Goal: Task Accomplishment & Management: Manage account settings

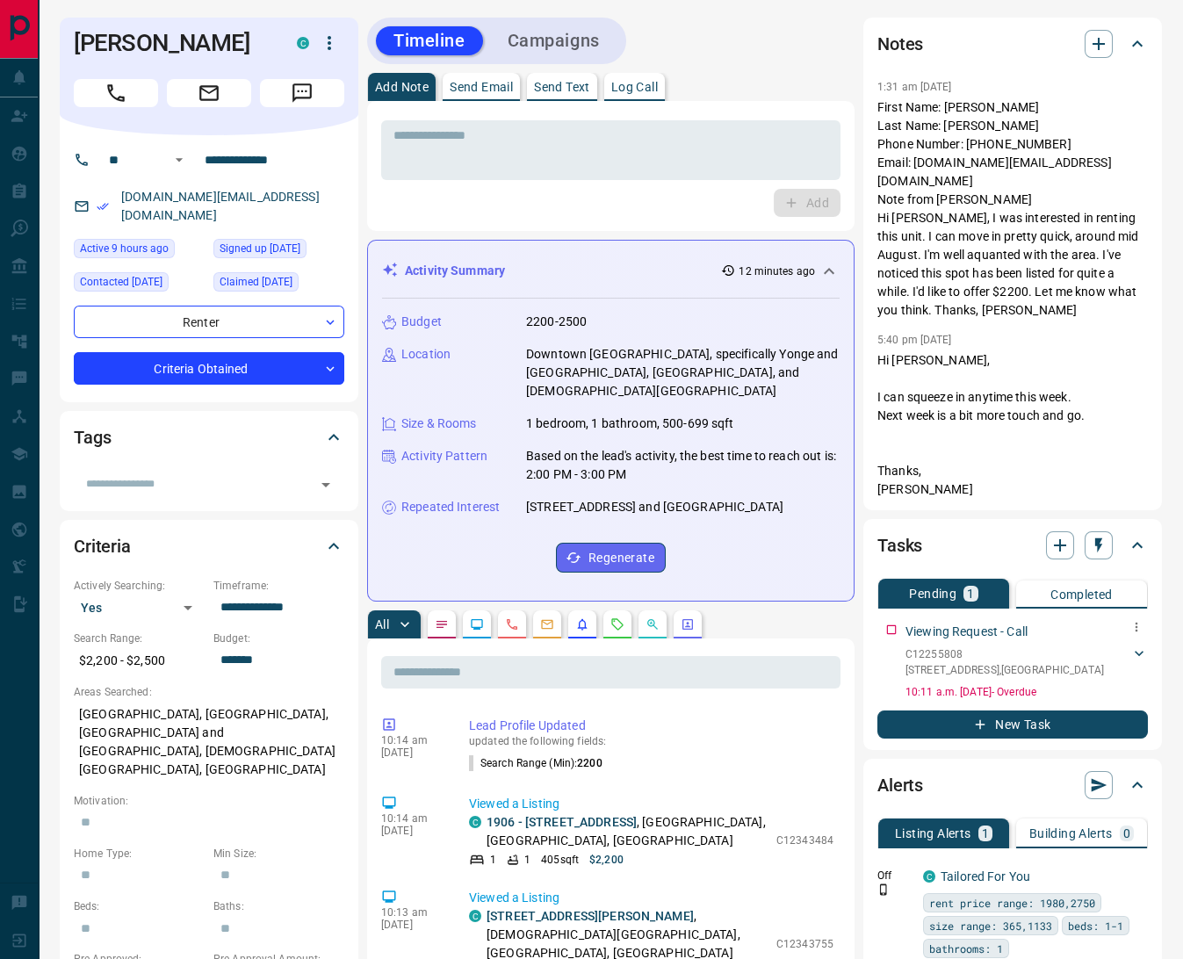
click at [1144, 644] on icon at bounding box center [1139, 653] width 18 height 18
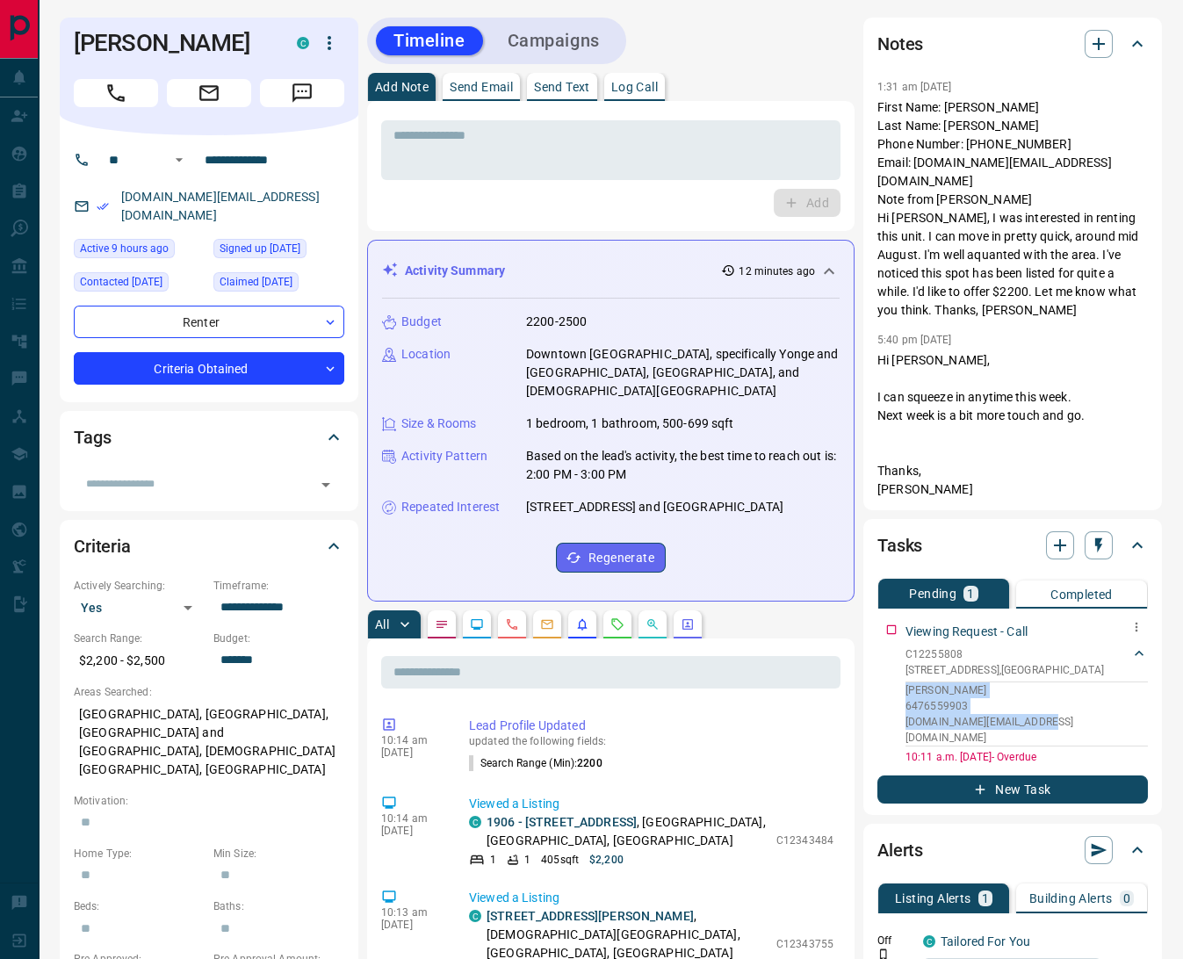
drag, startPoint x: 1047, startPoint y: 693, endPoint x: 882, endPoint y: 663, distance: 167.7
click at [882, 663] on div "Viewing Request - Call C12255808 [STREET_ADDRESS] [PERSON_NAME] 6476559903 [DOM…" at bounding box center [1012, 689] width 270 height 149
copy div "[PERSON_NAME] 6476559903 [DOMAIN_NAME][EMAIL_ADDRESS][DOMAIN_NAME]"
click at [1100, 30] on button "button" at bounding box center [1098, 44] width 28 height 28
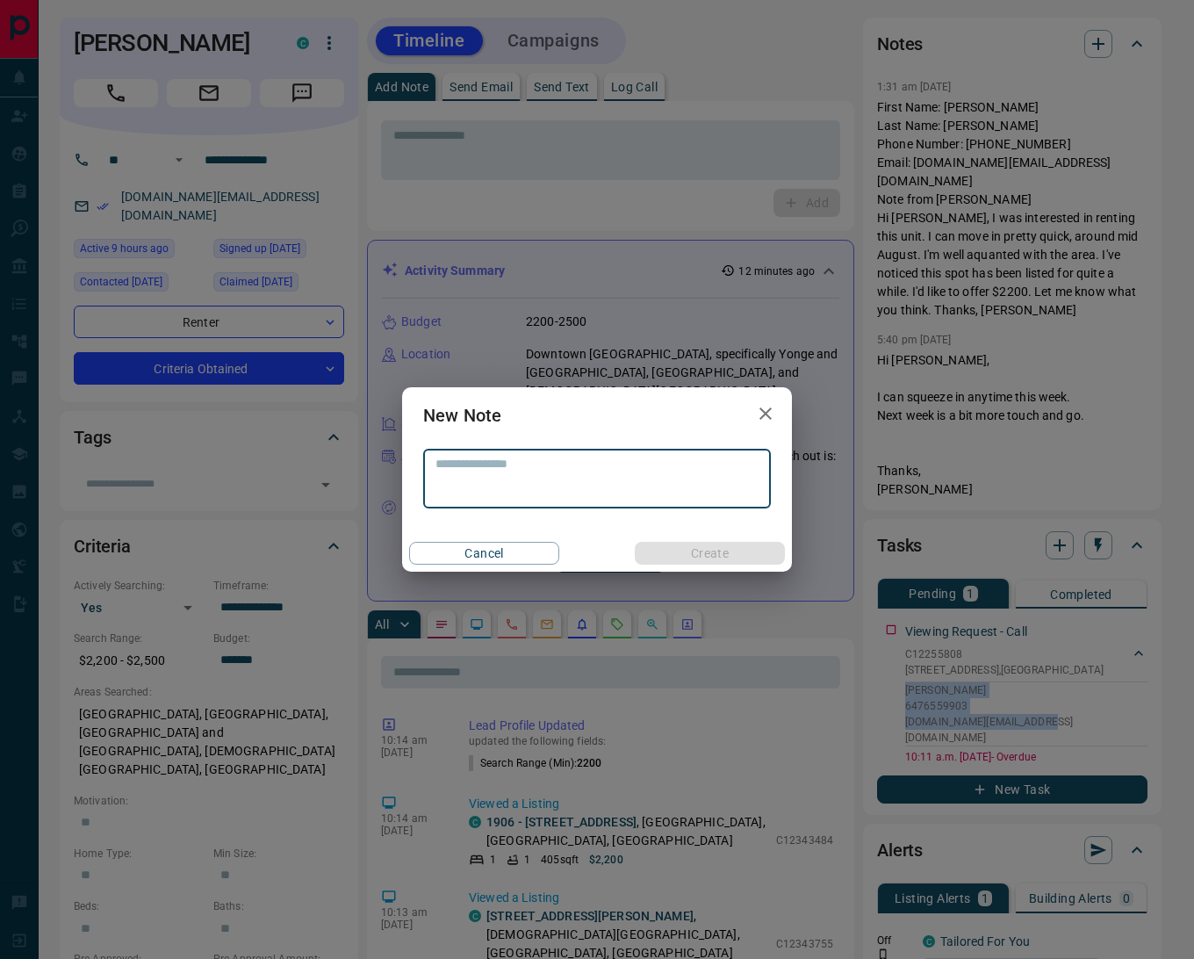
click at [493, 471] on textarea at bounding box center [596, 479] width 323 height 45
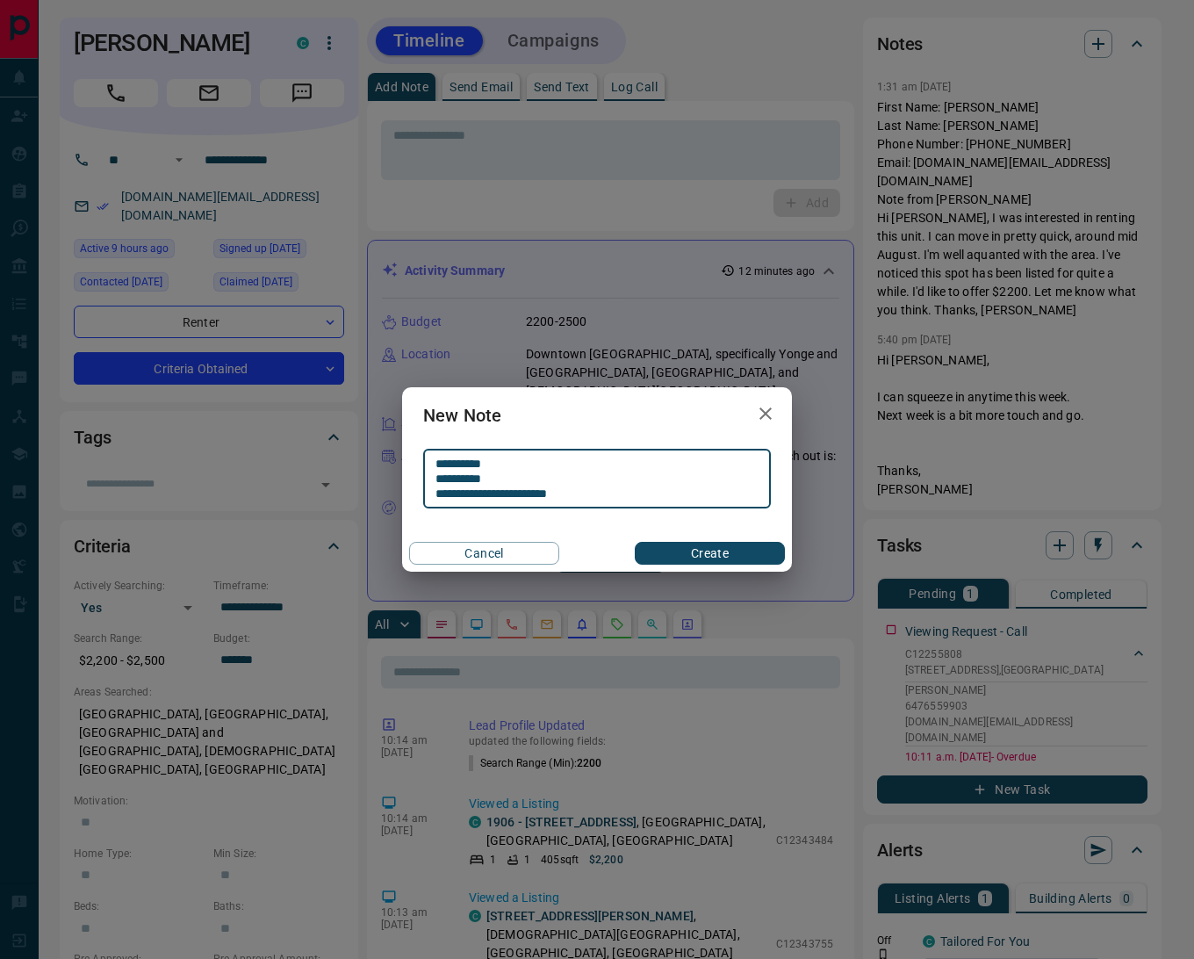
type textarea "**********"
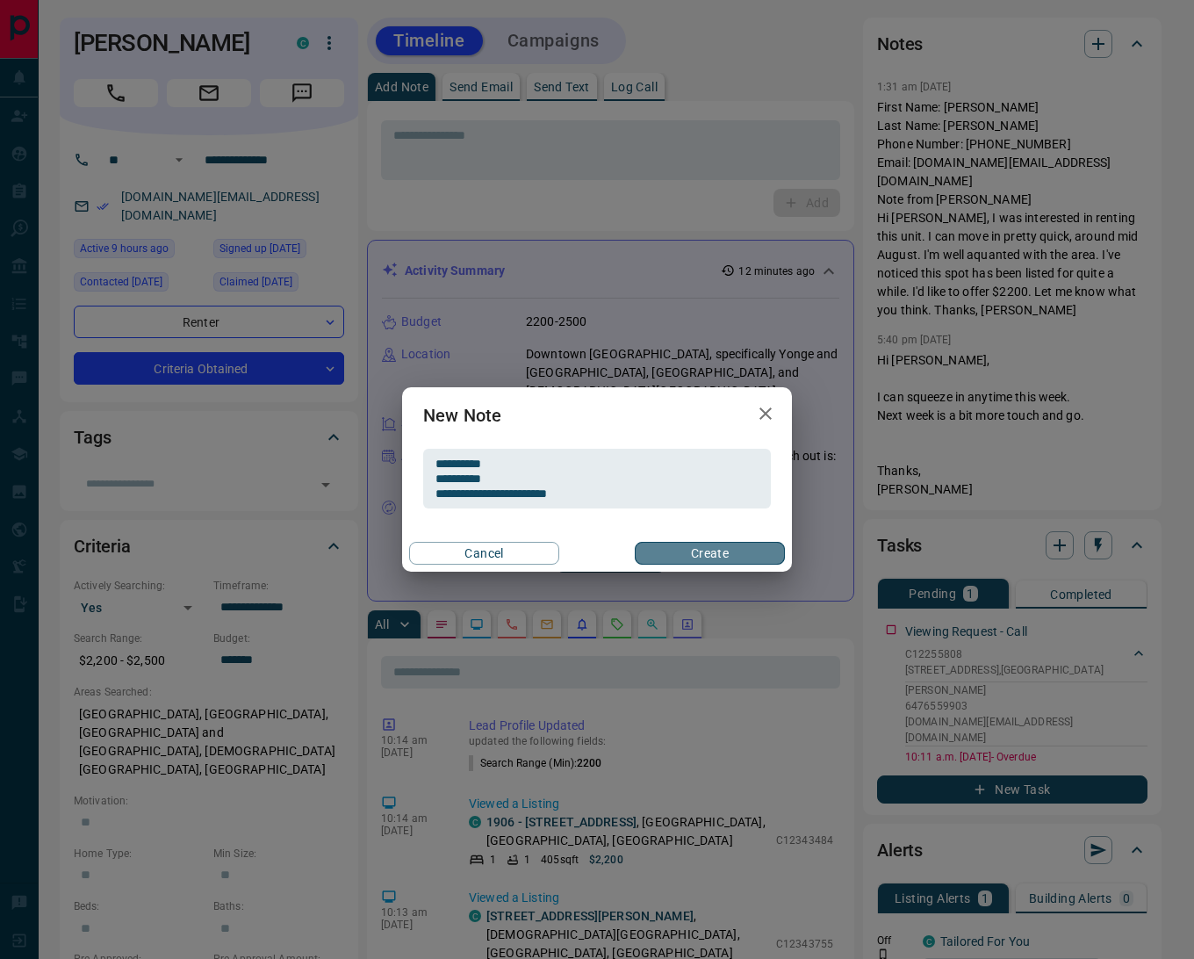
click at [670, 550] on button "Create" at bounding box center [710, 553] width 150 height 23
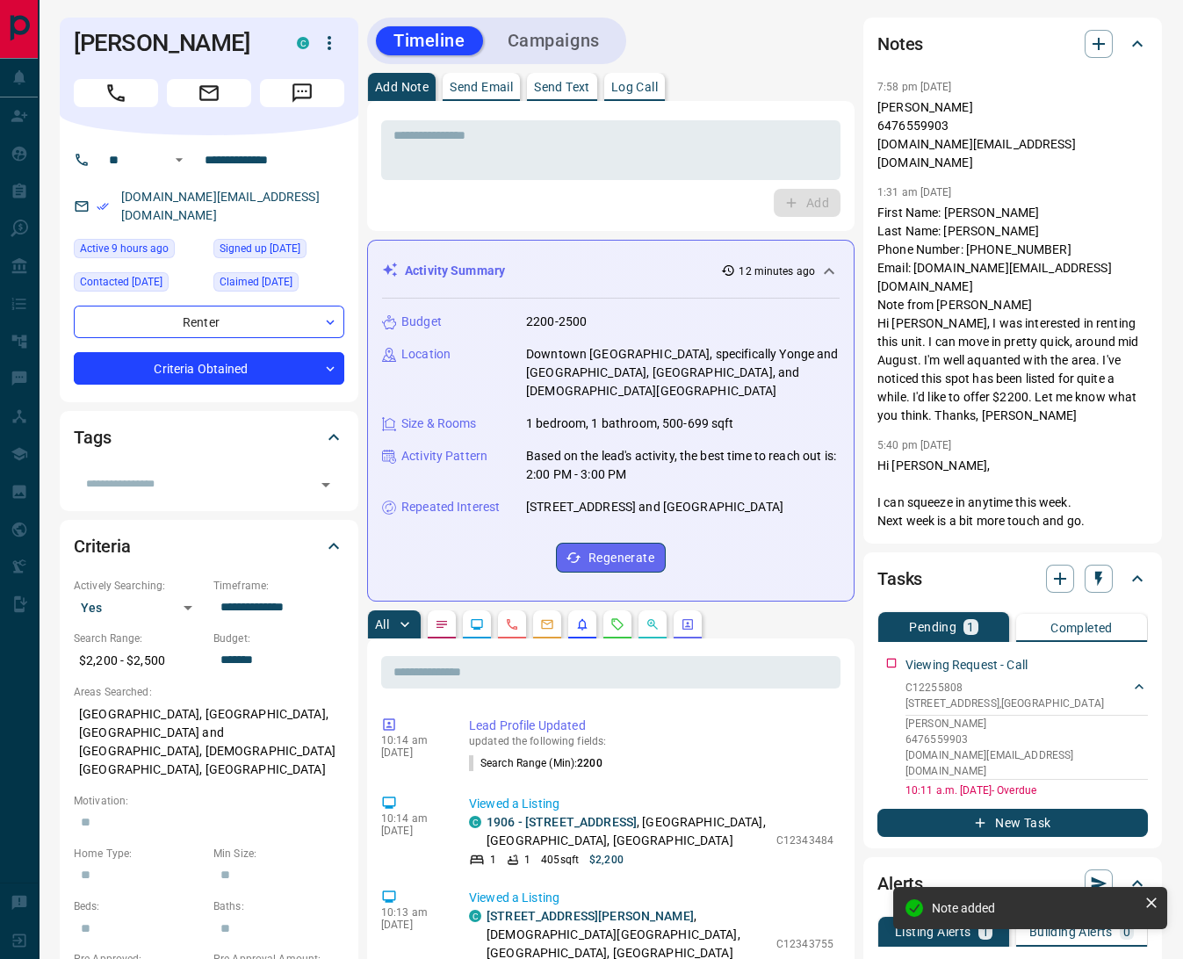
click at [610, 617] on icon "Requests" at bounding box center [617, 624] width 14 height 14
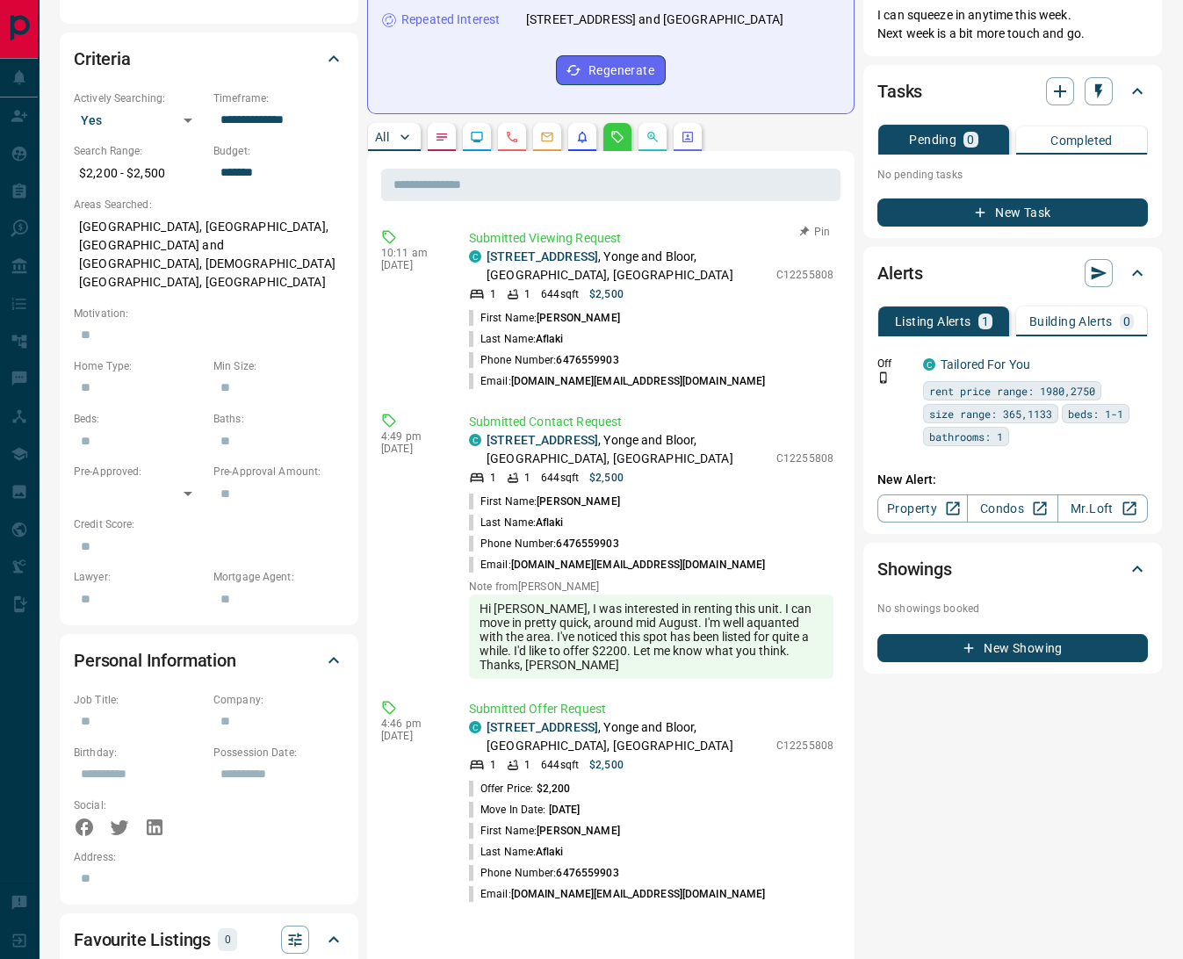
scroll to position [234, 0]
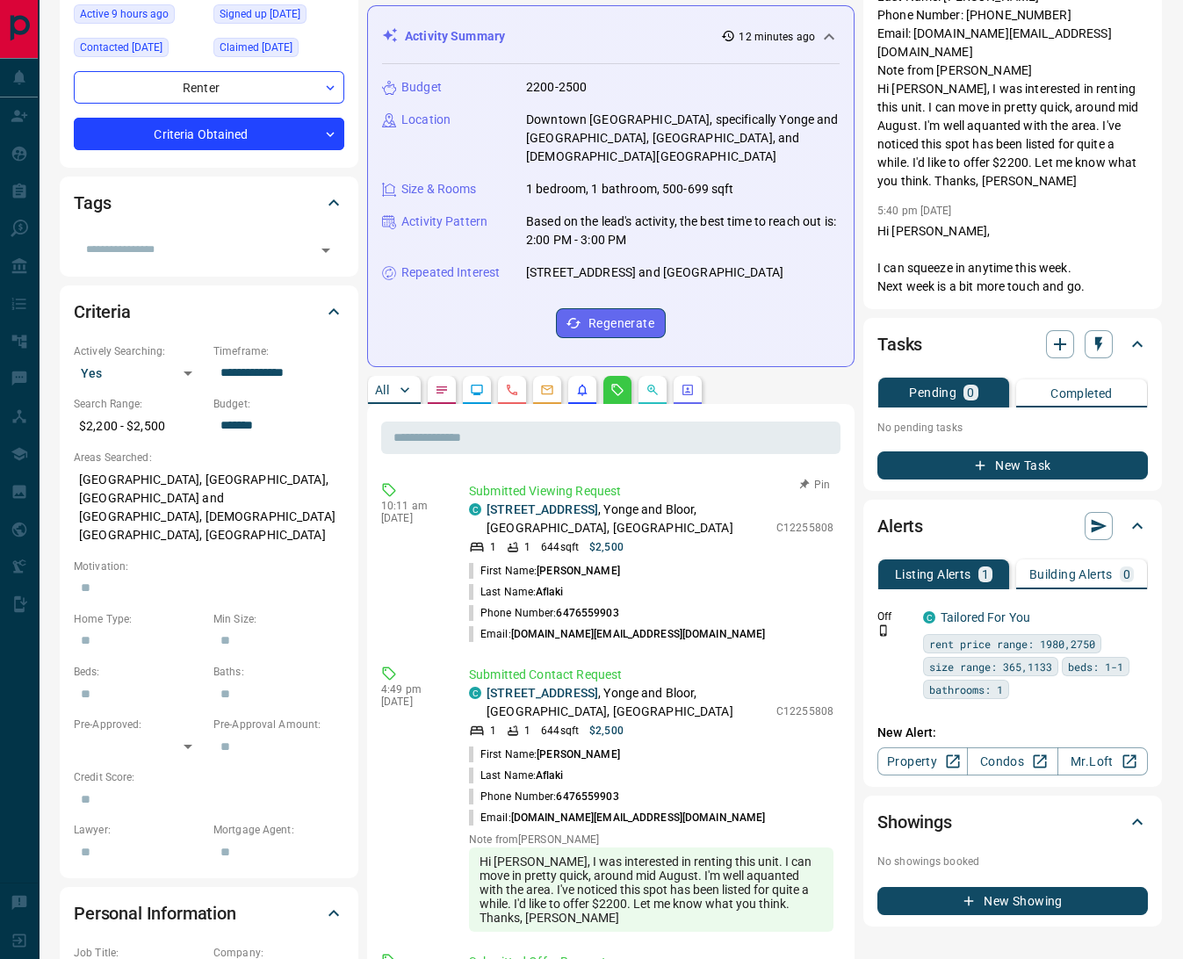
click at [824, 477] on button "Pin" at bounding box center [814, 485] width 51 height 16
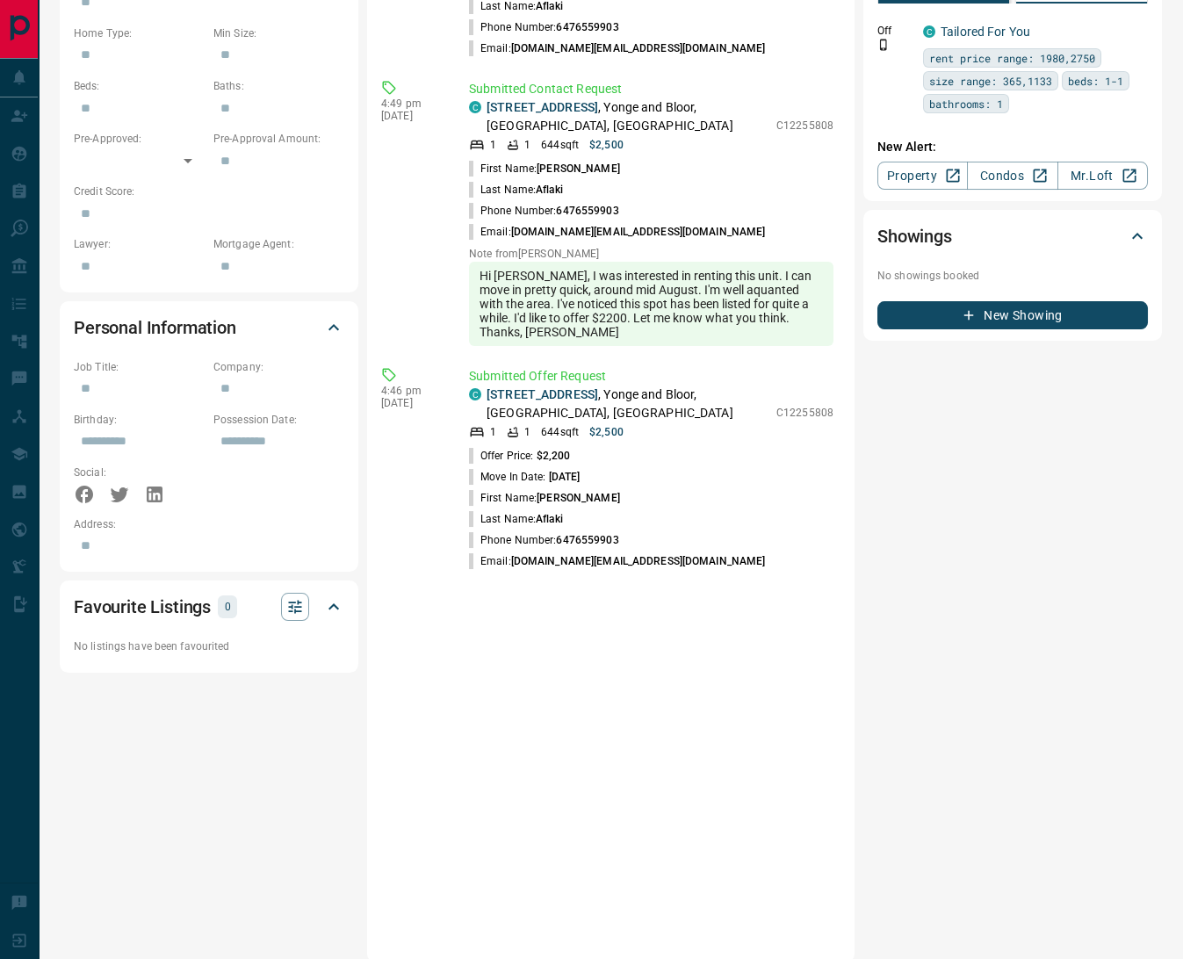
scroll to position [0, 0]
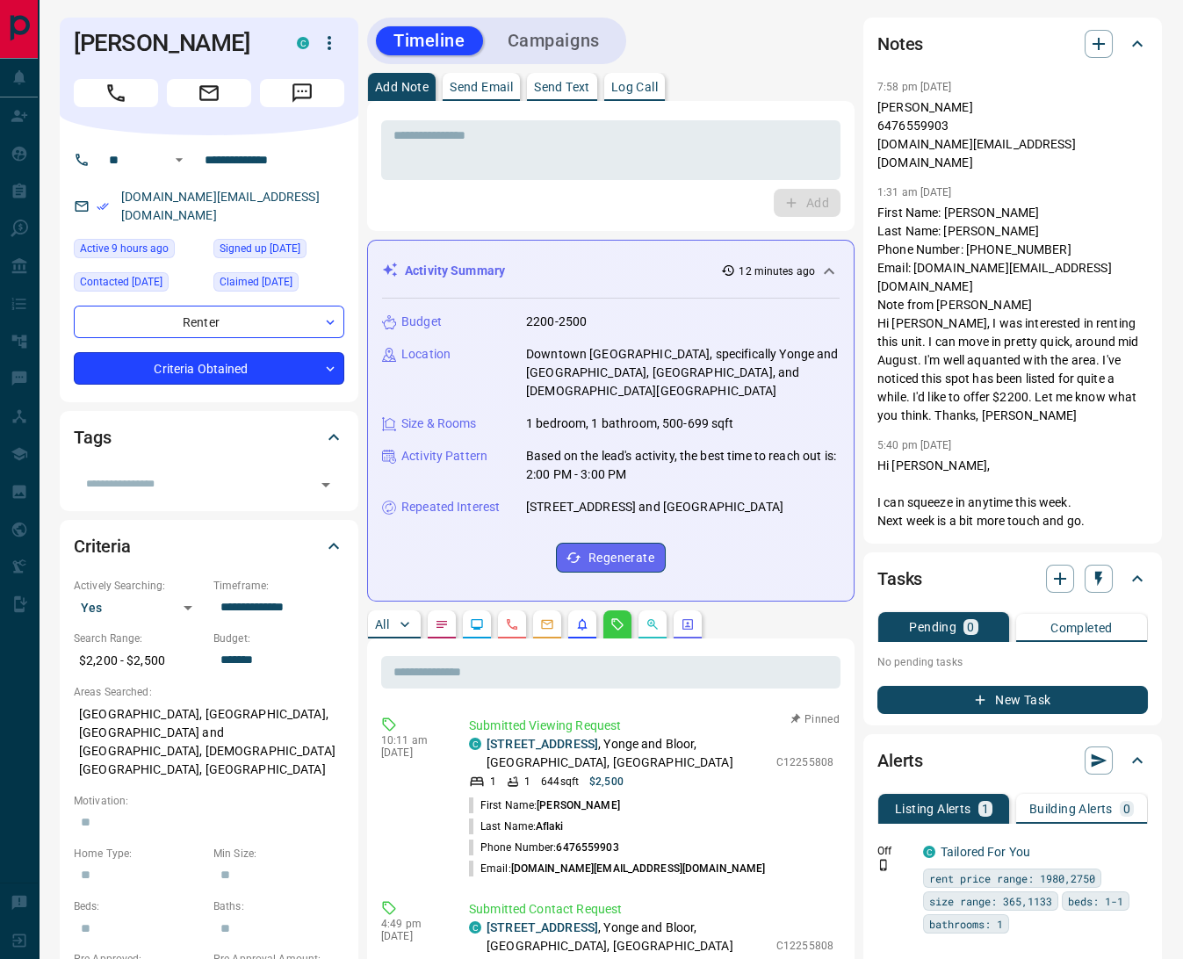
click at [216, 346] on body "**********" at bounding box center [591, 900] width 1183 height 1800
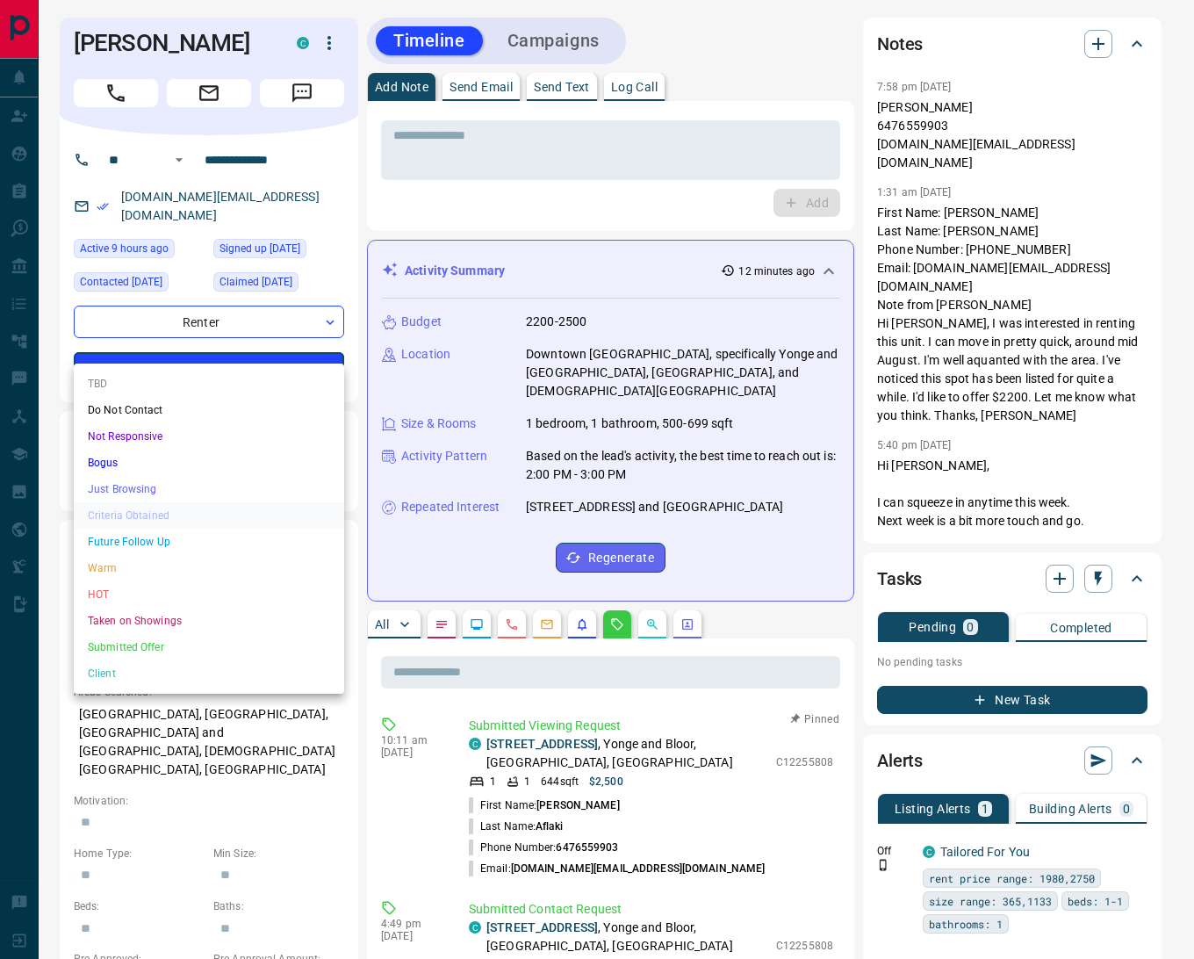
click at [143, 588] on li "HOT" at bounding box center [209, 594] width 270 height 26
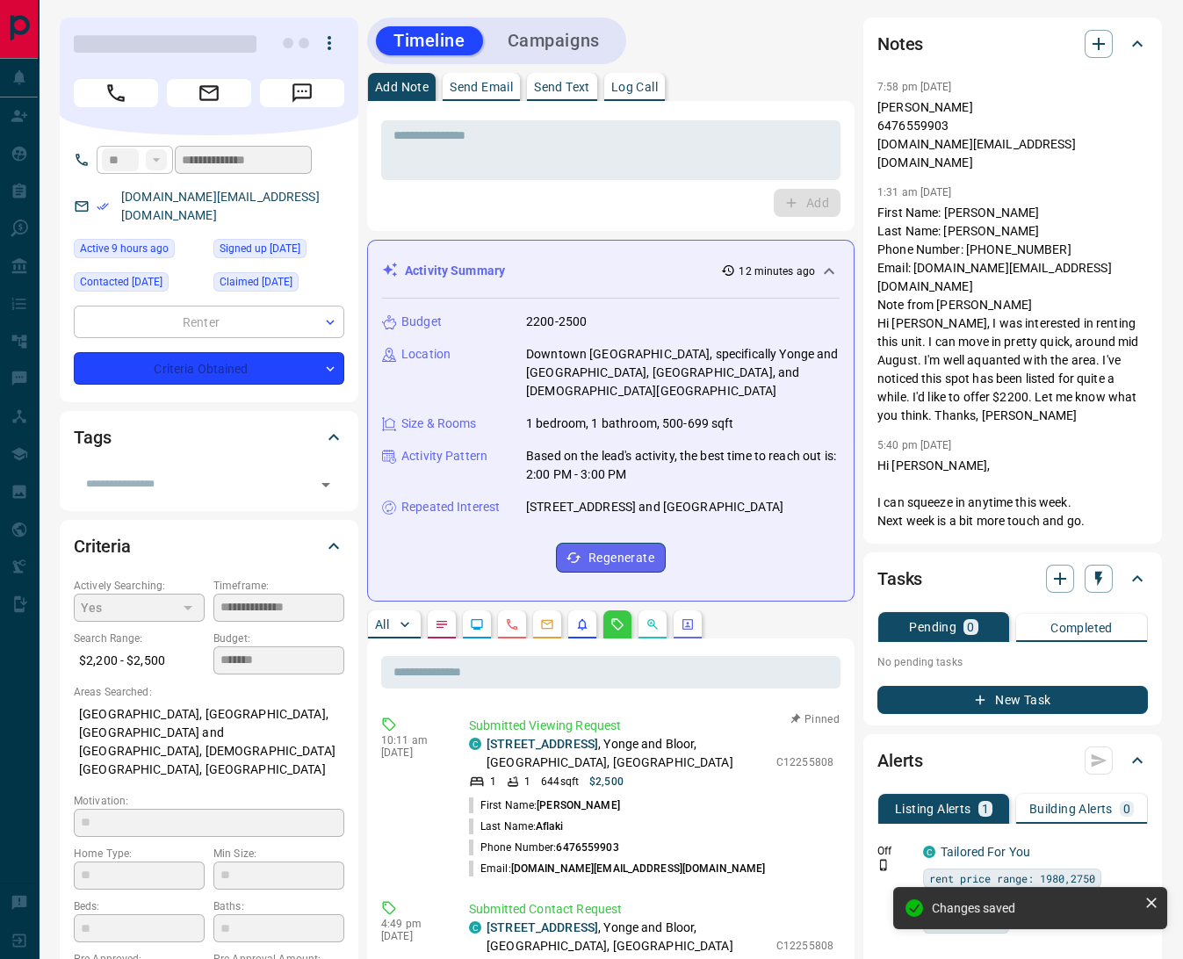
type input "*"
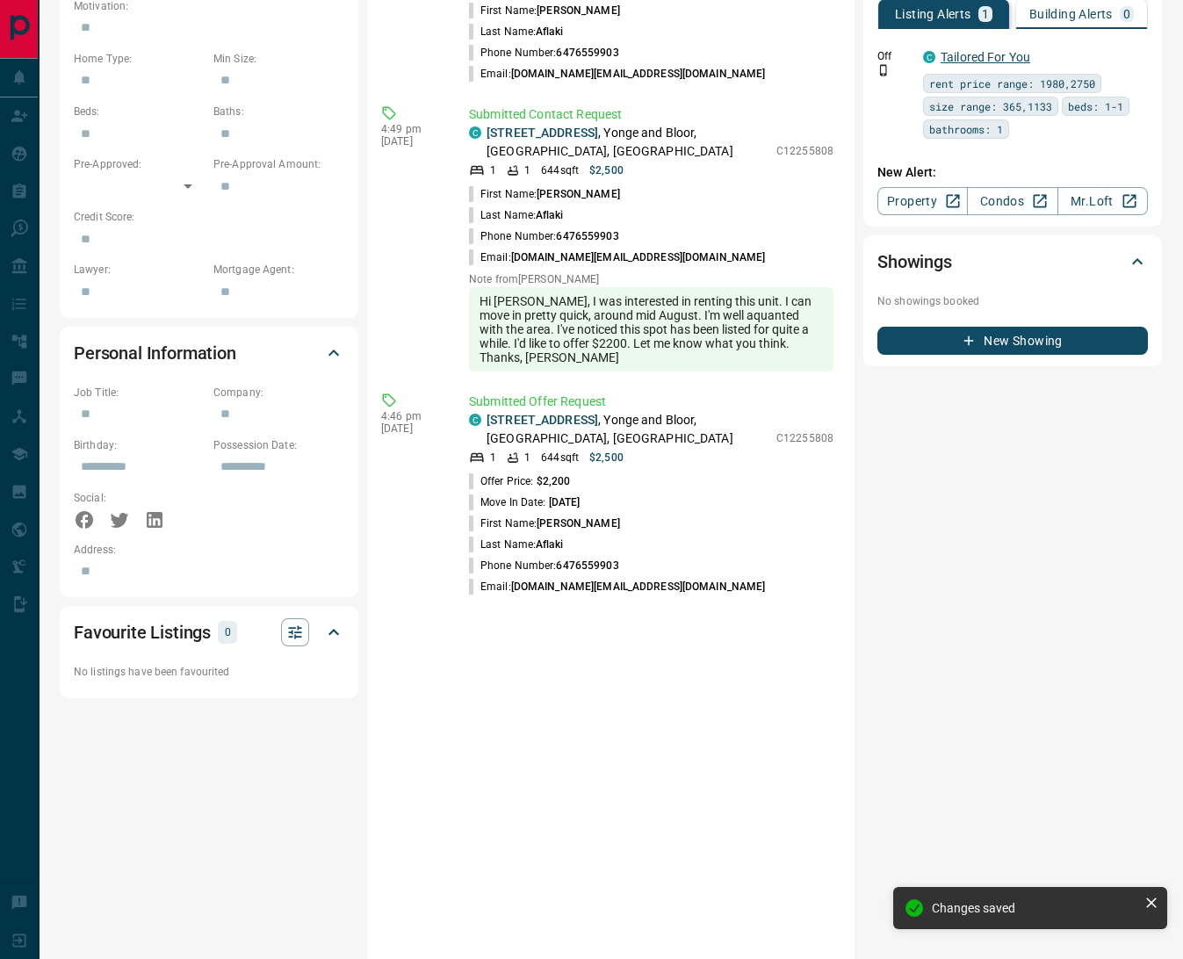
scroll to position [524, 0]
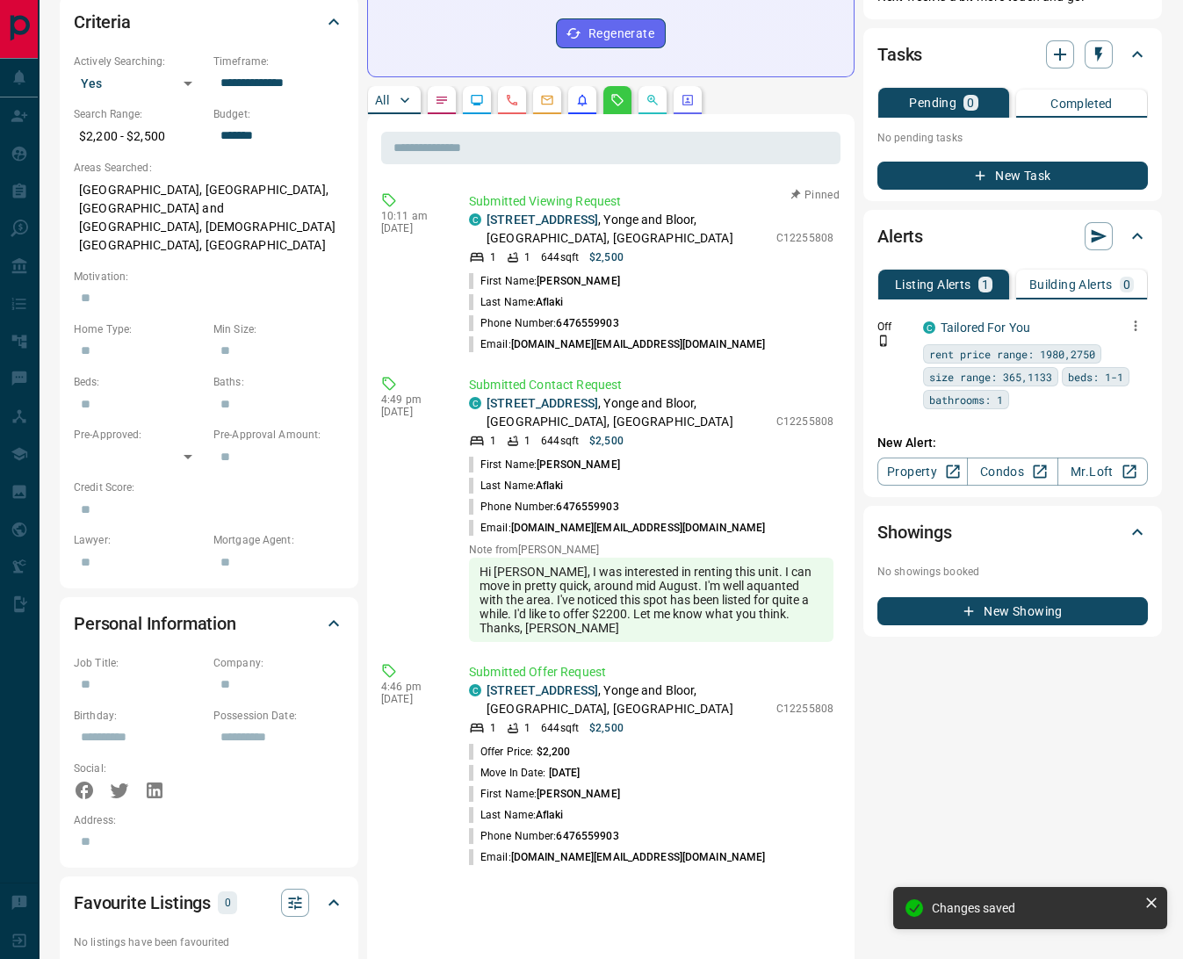
click at [1137, 319] on icon "button" at bounding box center [1135, 326] width 16 height 16
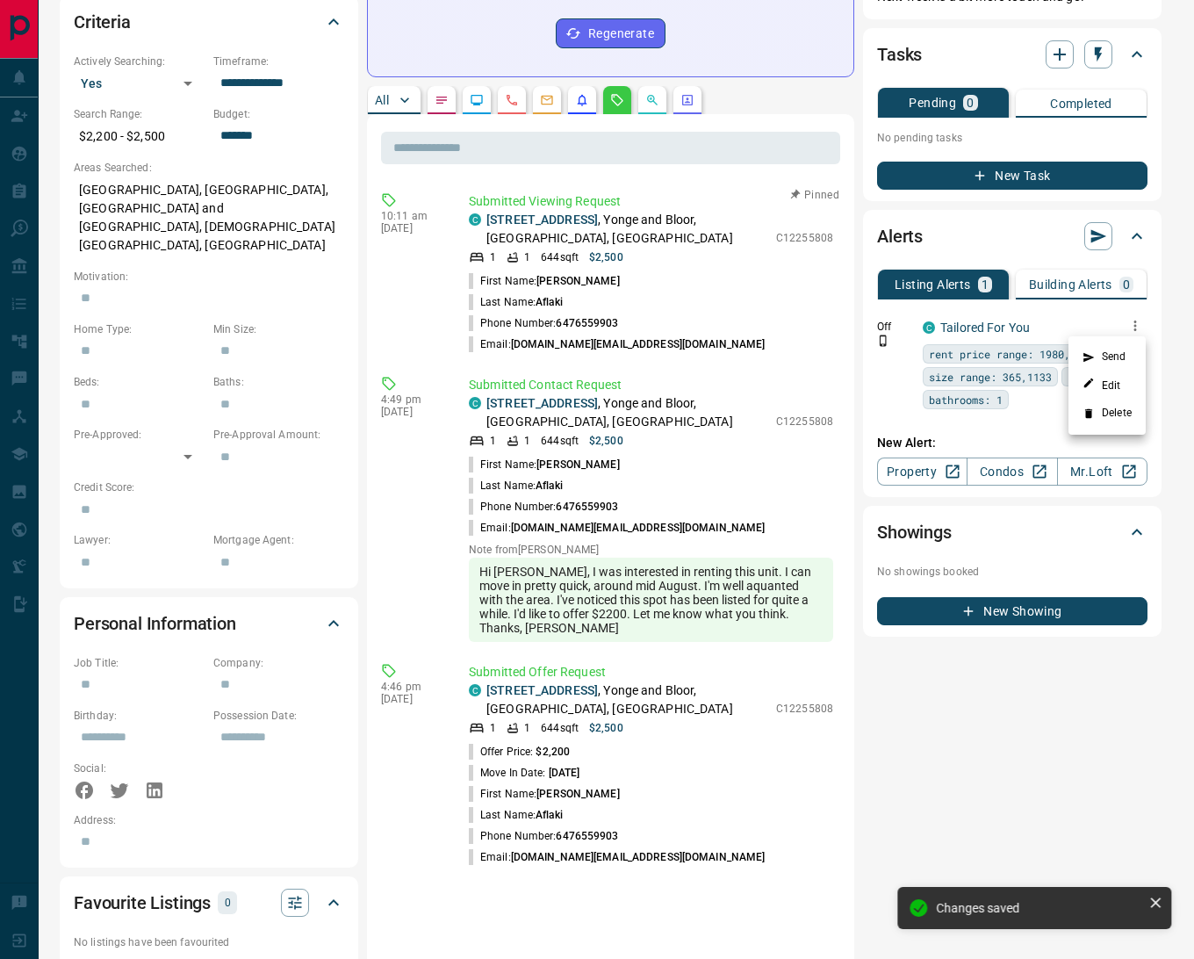
click at [1119, 404] on li "Delete" at bounding box center [1106, 413] width 77 height 28
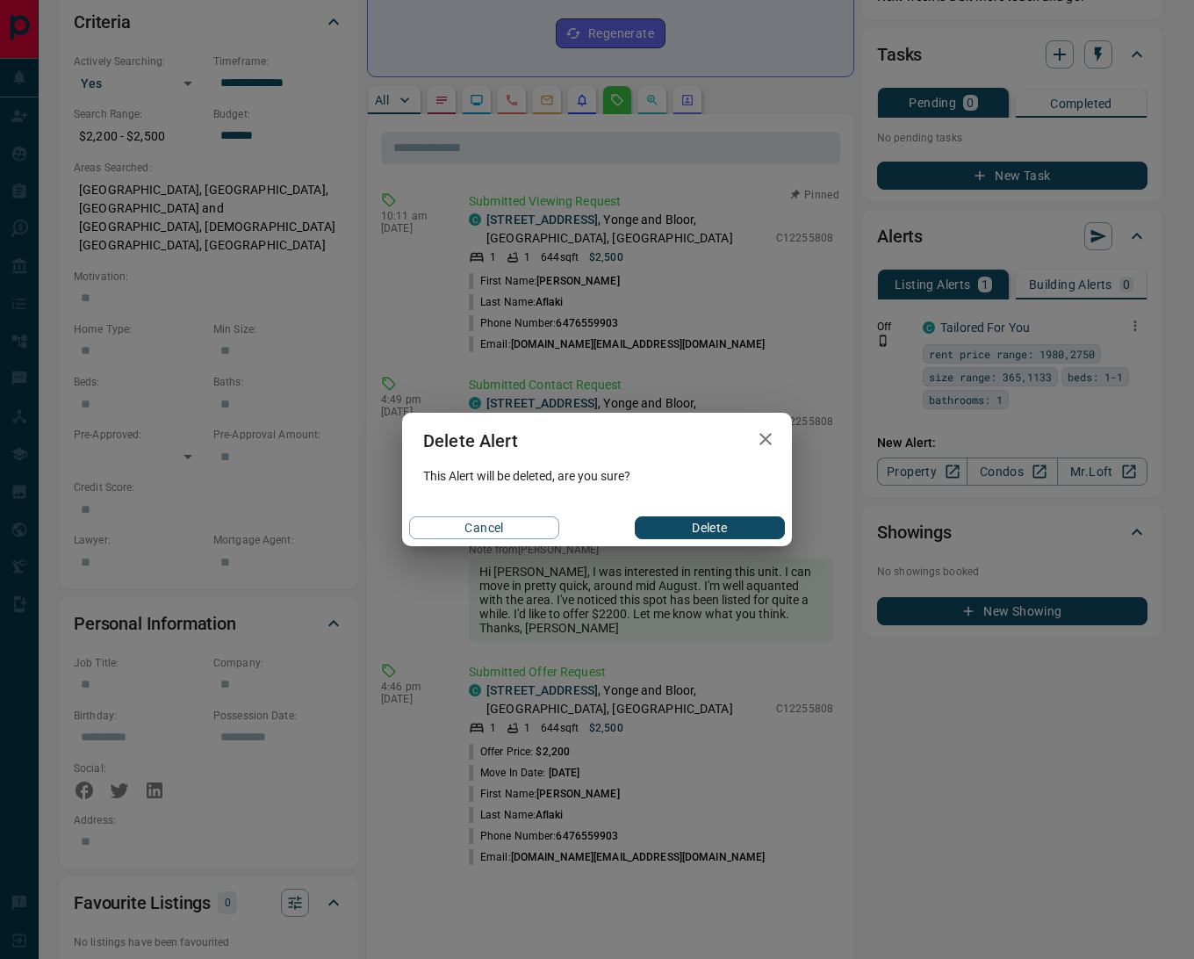
click at [755, 517] on button "Delete" at bounding box center [710, 527] width 150 height 23
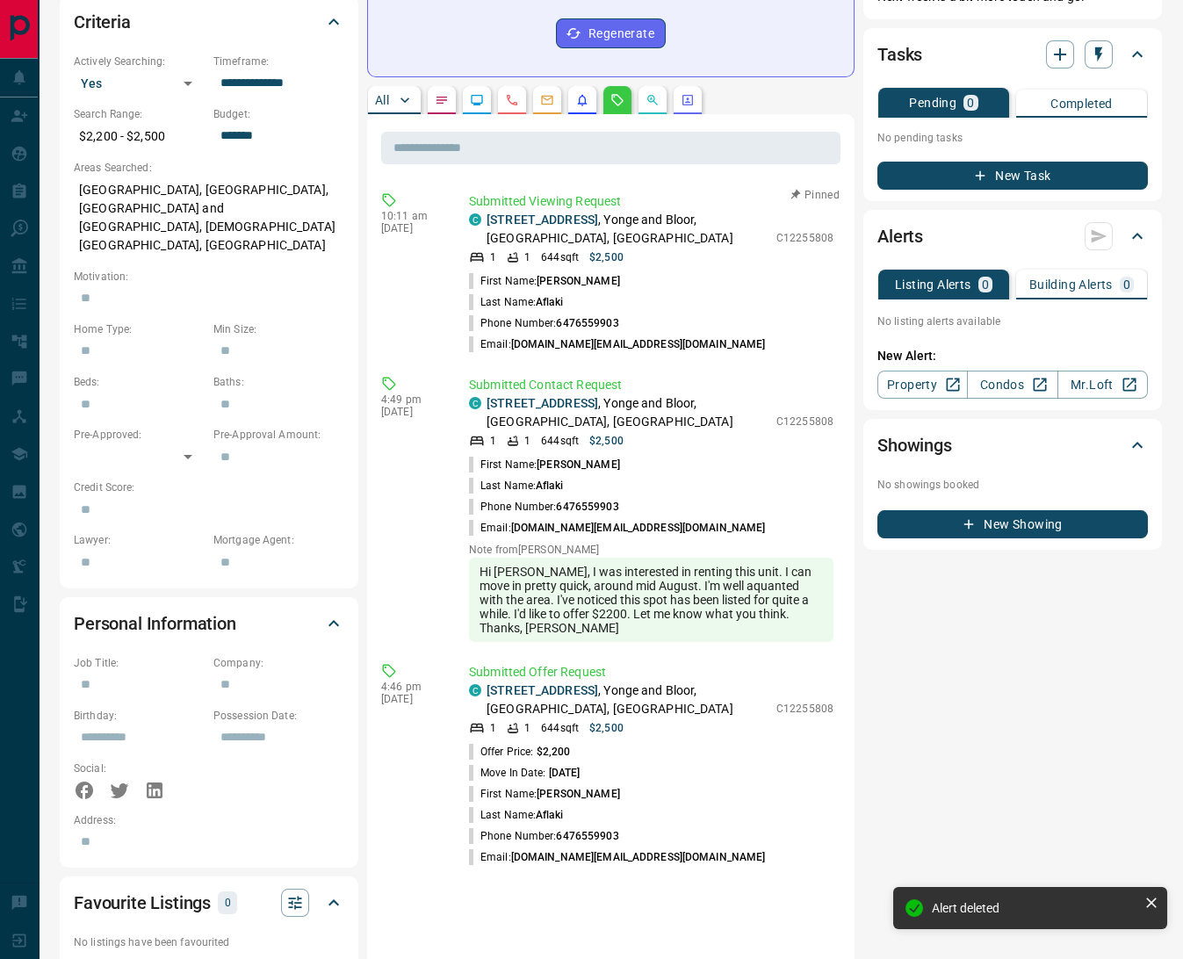
scroll to position [0, 0]
